Goal: Task Accomplishment & Management: Manage account settings

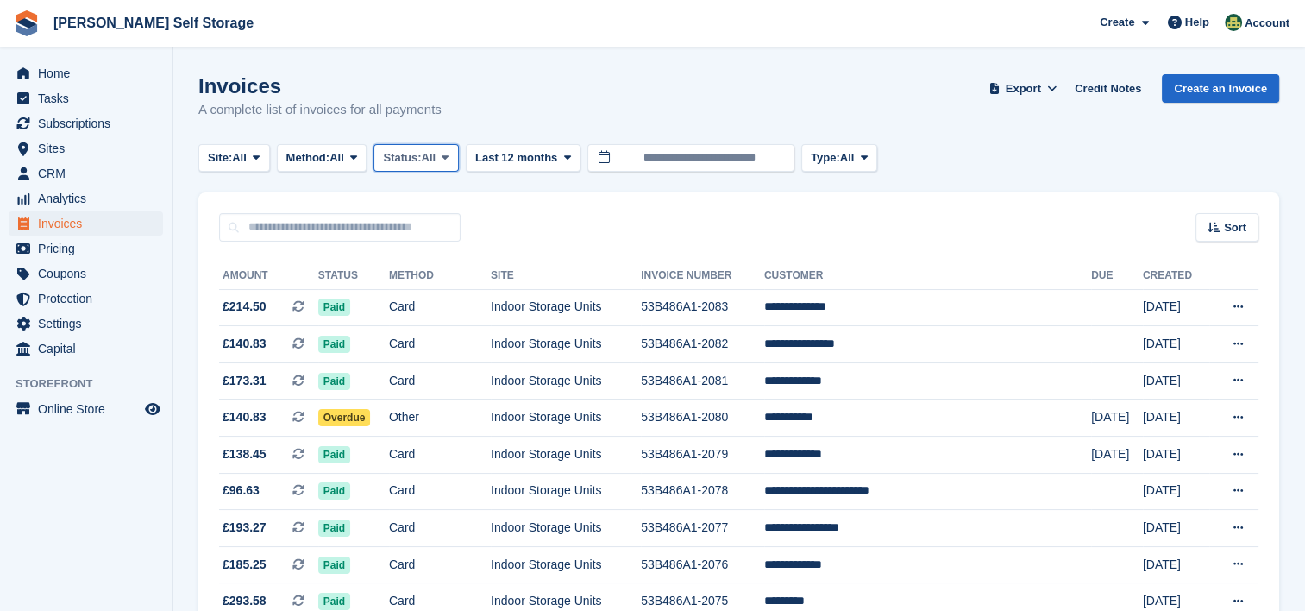
click at [433, 158] on span "All" at bounding box center [429, 157] width 15 height 17
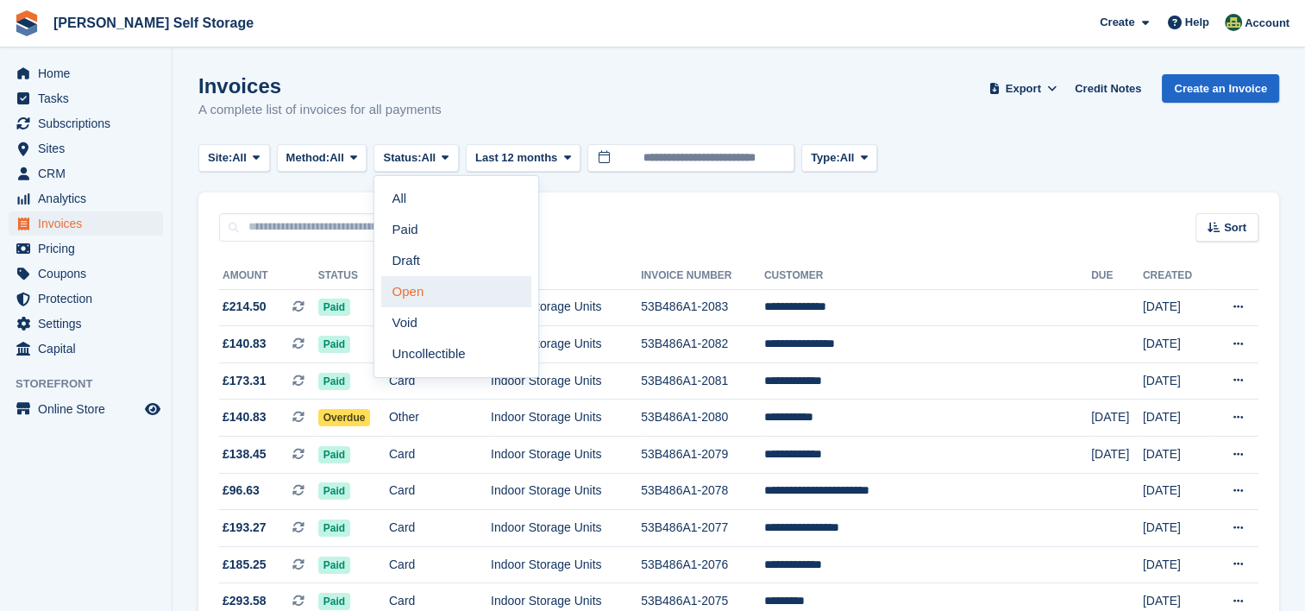
click at [435, 293] on link "Open" at bounding box center [456, 291] width 150 height 31
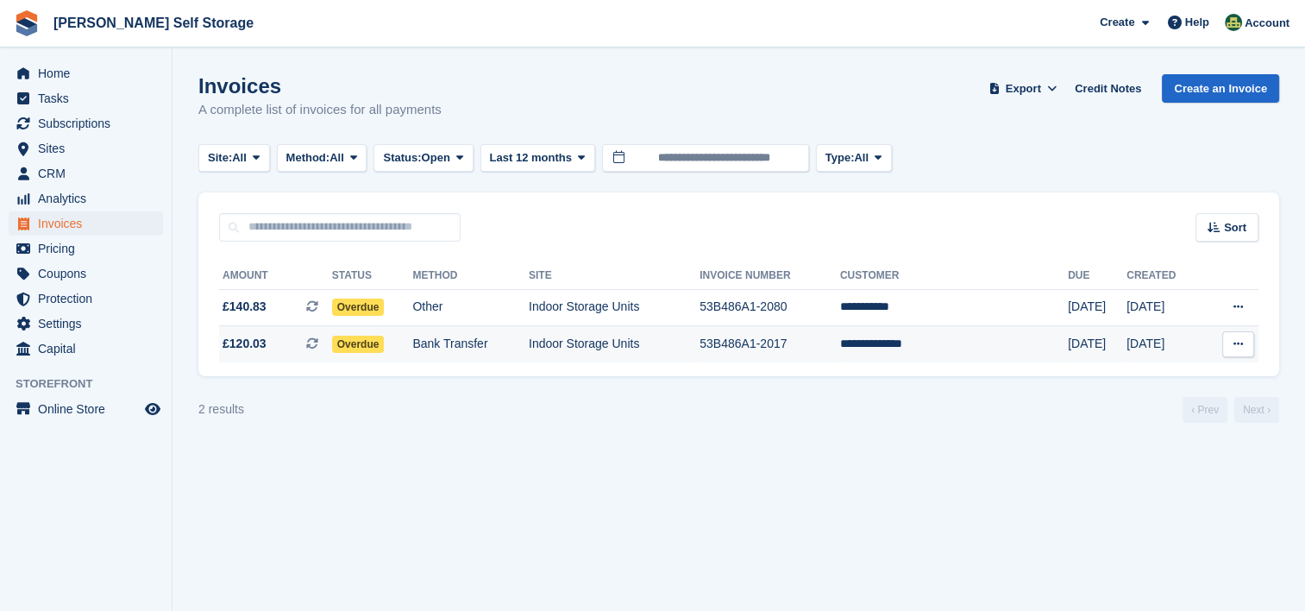
click at [840, 338] on td "53B486A1-2017" at bounding box center [770, 344] width 141 height 36
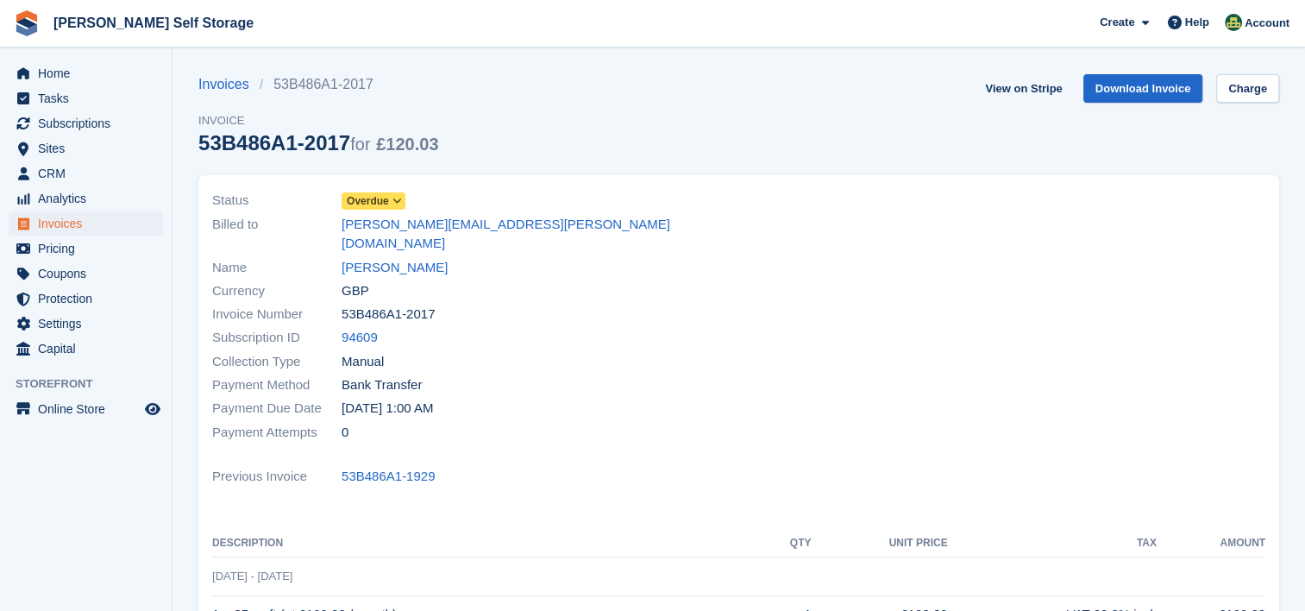
click at [399, 203] on icon at bounding box center [397, 201] width 9 height 10
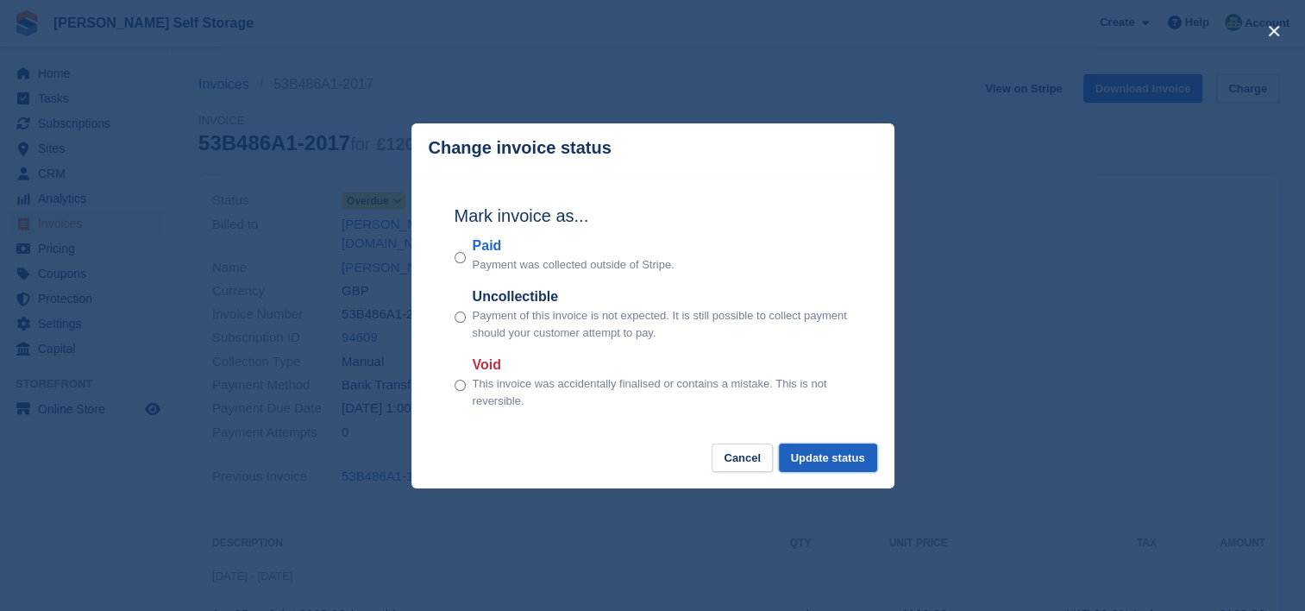
click at [842, 459] on button "Update status" at bounding box center [828, 457] width 98 height 28
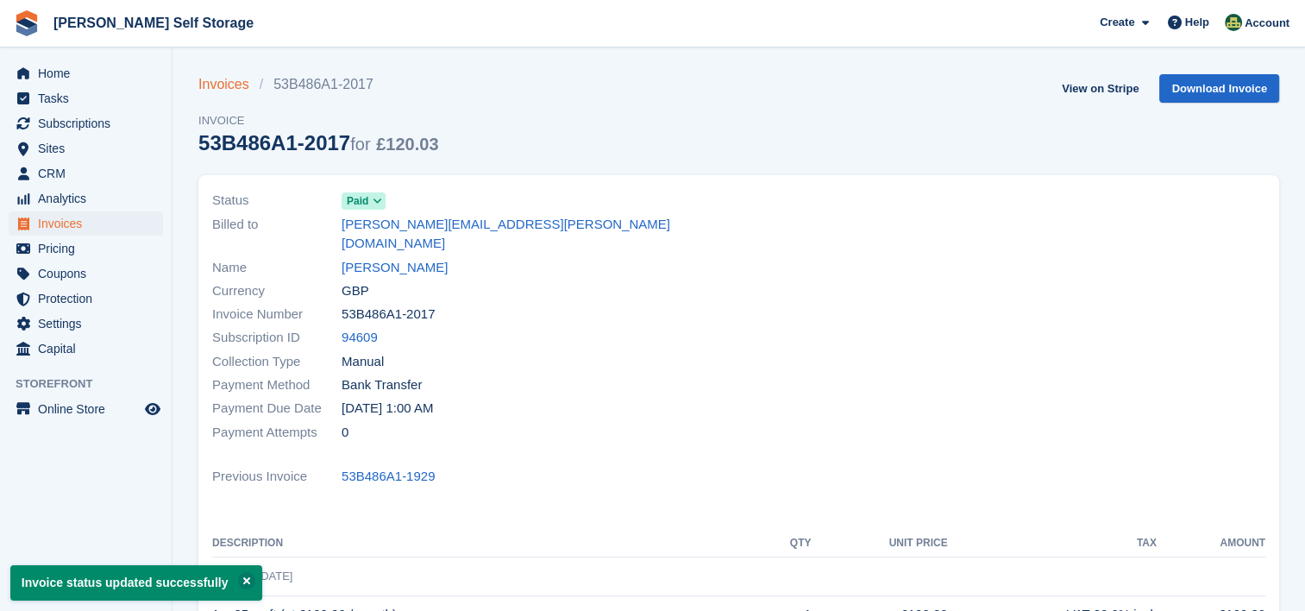
click at [221, 84] on link "Invoices" at bounding box center [228, 84] width 61 height 21
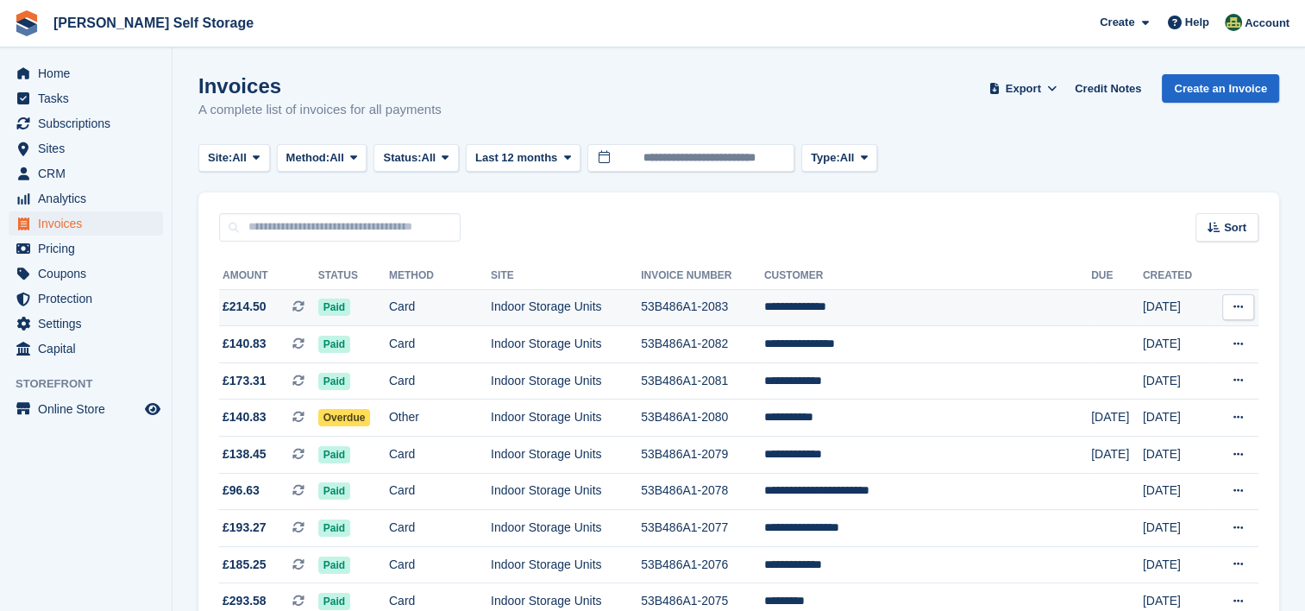
click at [1241, 303] on icon at bounding box center [1238, 306] width 9 height 11
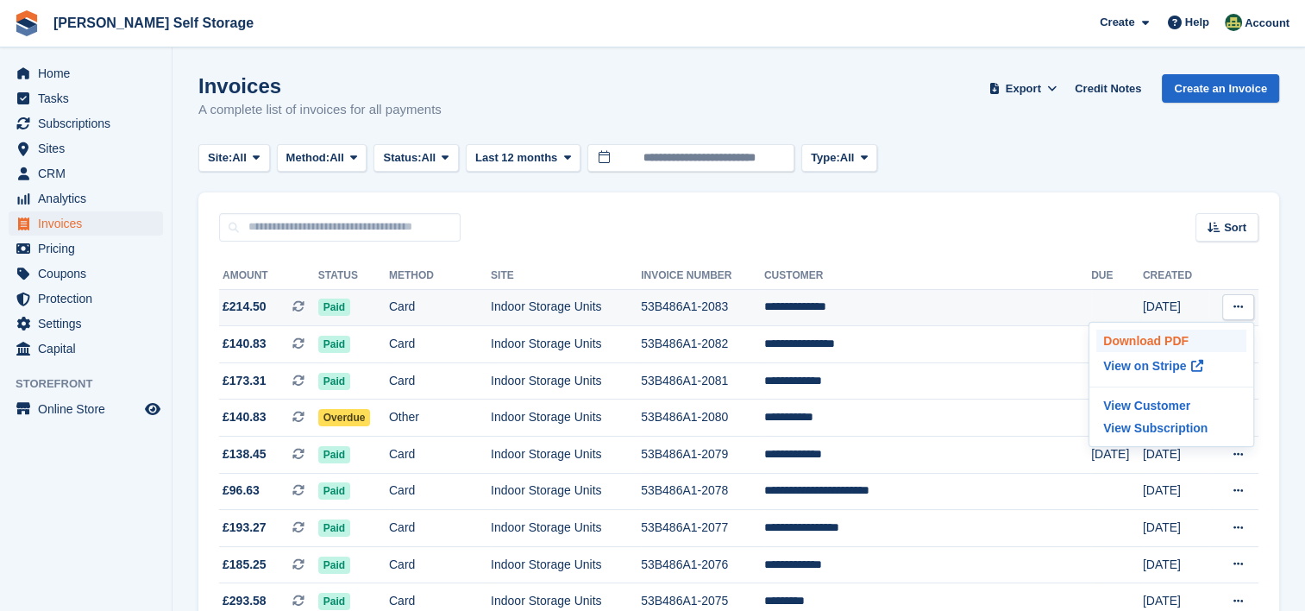
click at [1181, 334] on p "Download PDF" at bounding box center [1172, 341] width 150 height 22
